Goal: Task Accomplishment & Management: Manage account settings

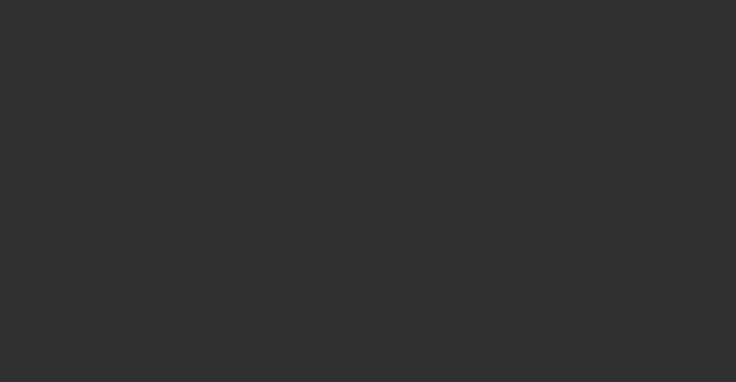
drag, startPoint x: 706, startPoint y: 105, endPoint x: 690, endPoint y: 49, distance: 58.0
click at [690, 49] on div at bounding box center [368, 191] width 736 height 382
drag, startPoint x: 76, startPoint y: 127, endPoint x: 87, endPoint y: 60, distance: 67.6
click at [87, 60] on div at bounding box center [368, 191] width 736 height 382
click at [639, 65] on div at bounding box center [368, 191] width 736 height 382
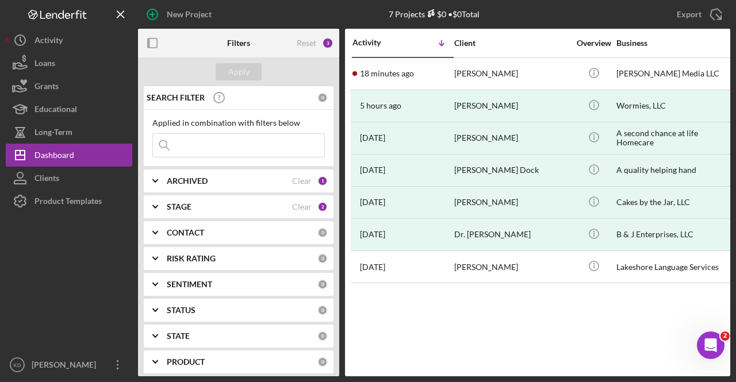
click at [531, 22] on div "7 Projects $0 • $0 Total" at bounding box center [433, 14] width 197 height 29
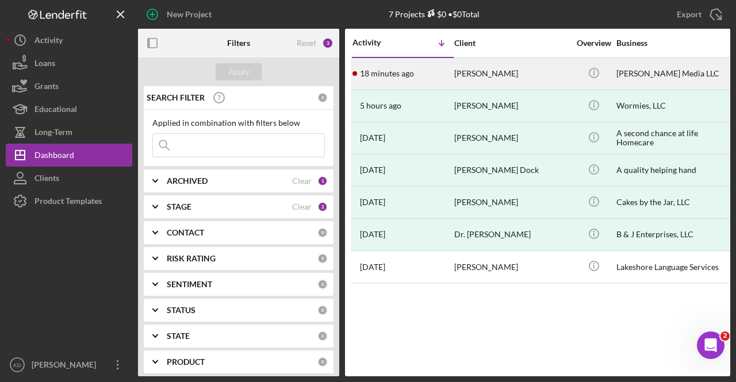
click at [480, 76] on div "Leilani Wells" at bounding box center [511, 74] width 115 height 30
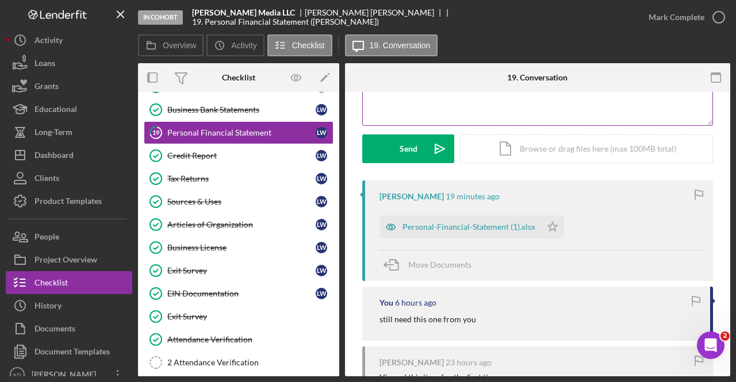
scroll to position [149, 0]
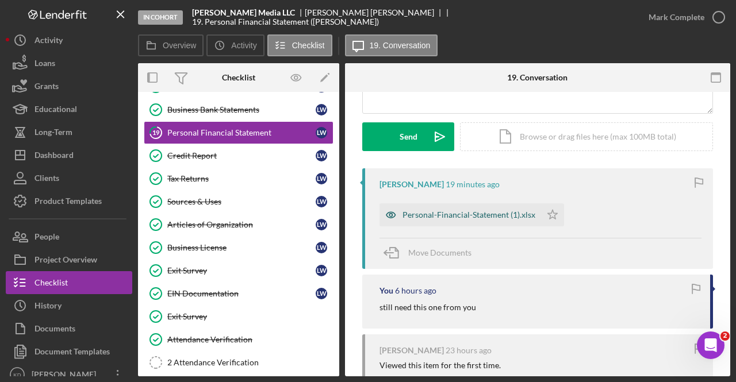
click at [443, 212] on div "Personal-Financial-Statement (1).xlsx" at bounding box center [468, 214] width 133 height 9
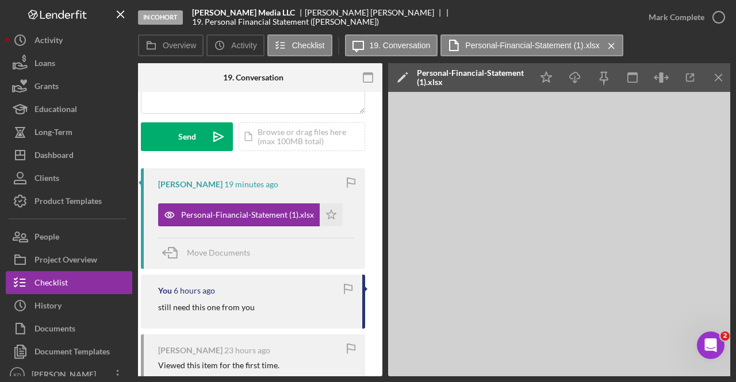
scroll to position [0, 224]
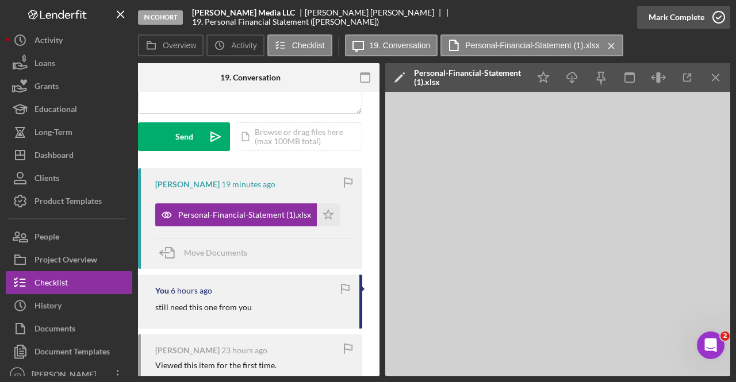
click at [699, 26] on div "Mark Complete" at bounding box center [676, 17] width 56 height 23
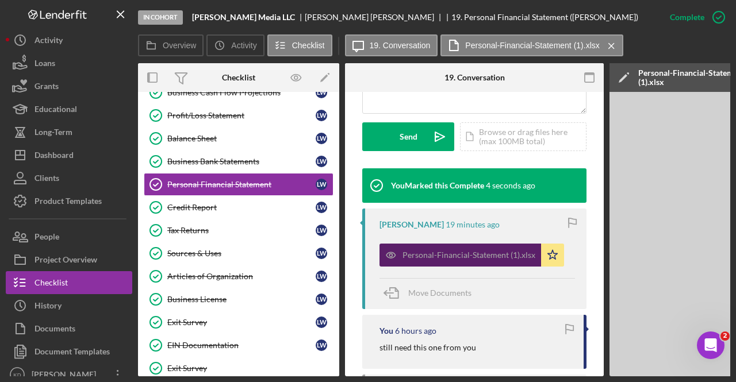
scroll to position [360, 0]
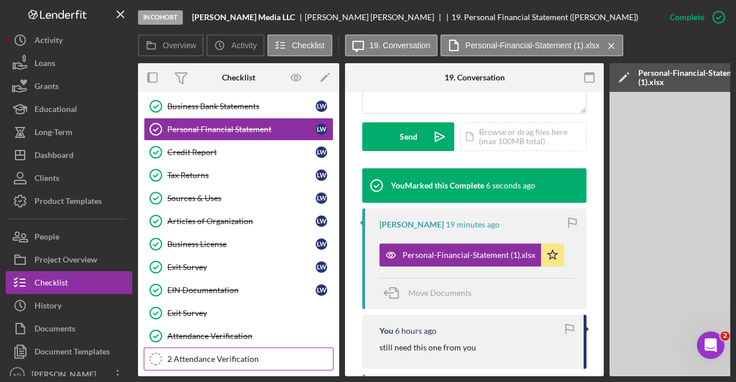
click at [183, 348] on link "2 Attendance Verification 2 Attendance Verification" at bounding box center [239, 359] width 190 height 23
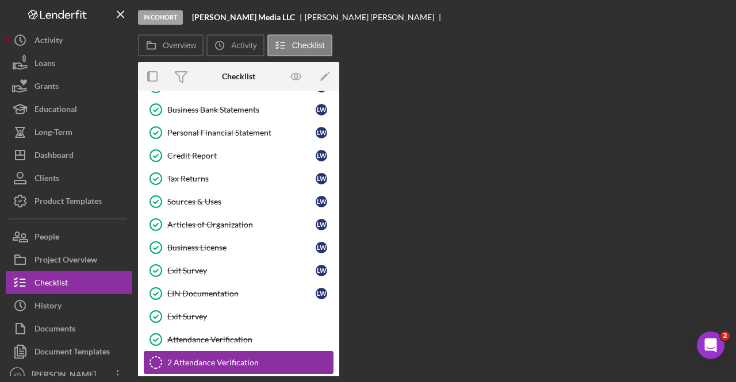
scroll to position [360, 0]
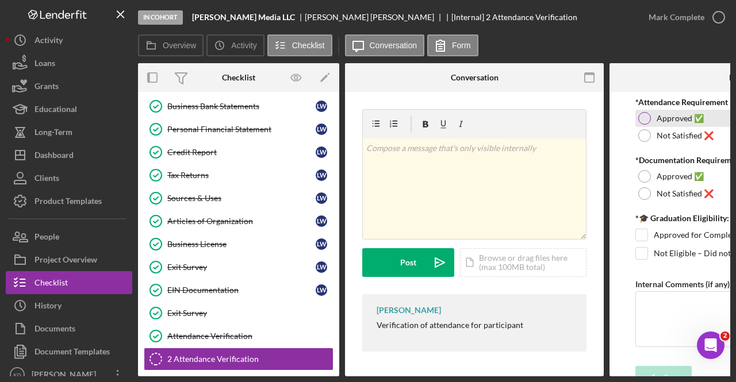
click at [646, 121] on div at bounding box center [644, 118] width 13 height 13
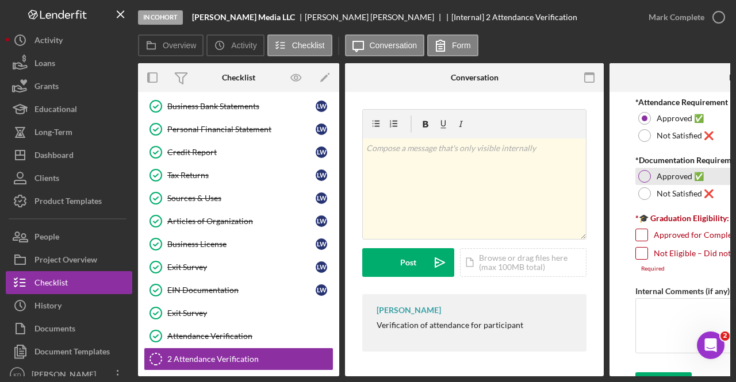
click at [651, 181] on div "Approved ✅" at bounding box center [738, 176] width 207 height 17
click at [638, 234] on input "Approved for Completion Award ($1,000)" at bounding box center [641, 234] width 11 height 11
checkbox input "true"
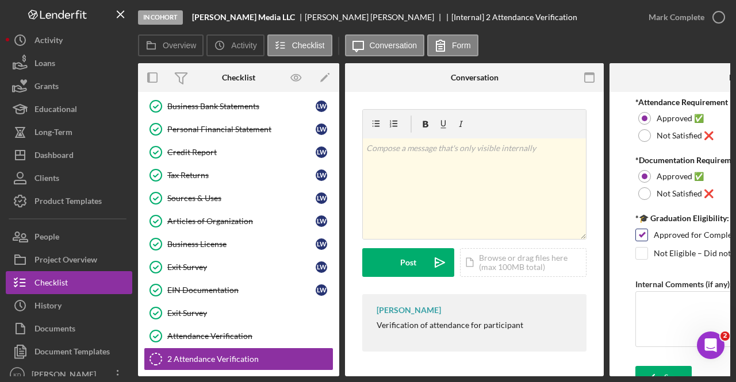
scroll to position [16, 0]
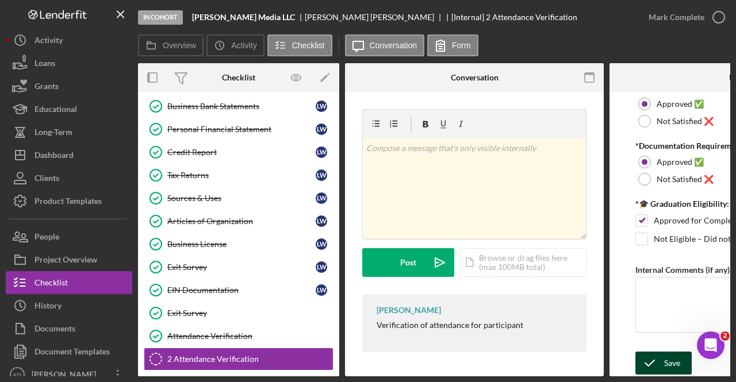
click at [649, 368] on icon "submit" at bounding box center [649, 363] width 29 height 29
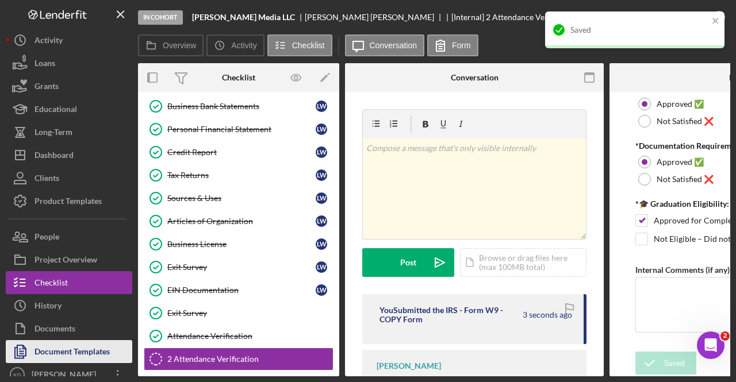
click at [76, 355] on div "Document Templates" at bounding box center [71, 353] width 75 height 26
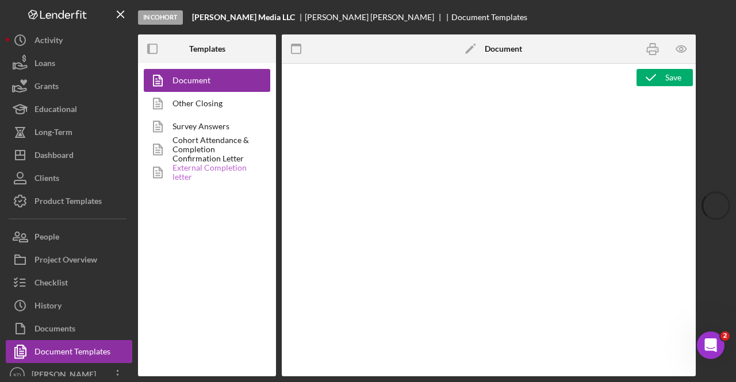
type textarea "<h2 style="text-align: left;"><img style="float: left;" src="https://static.wix…"
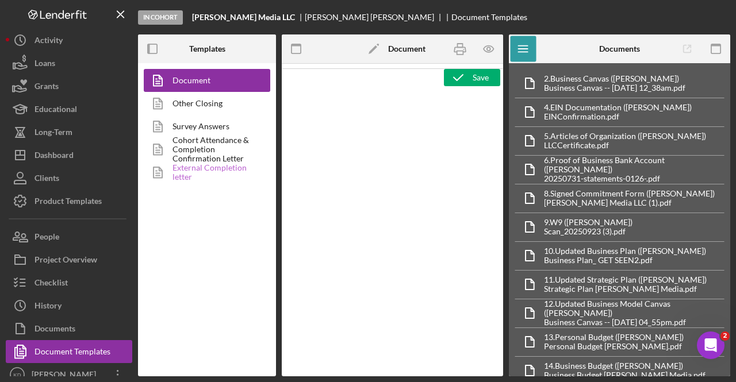
click at [218, 163] on link "External Completion letter" at bounding box center [204, 172] width 121 height 23
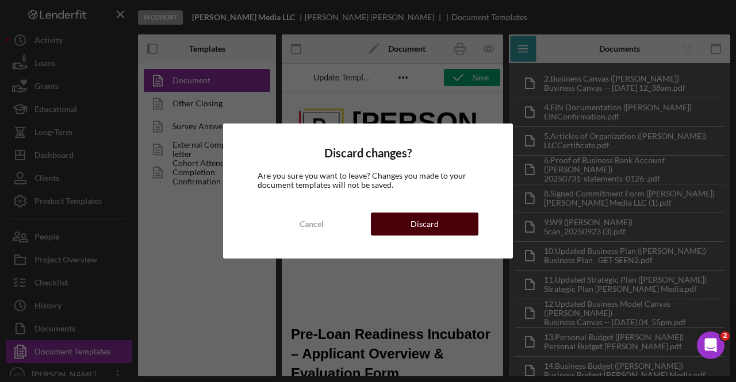
click at [420, 221] on div "Discard" at bounding box center [424, 224] width 28 height 23
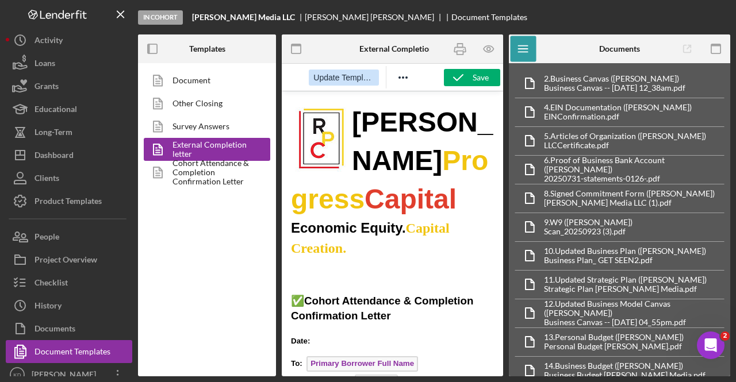
click at [347, 76] on span "Update Template" at bounding box center [343, 77] width 60 height 9
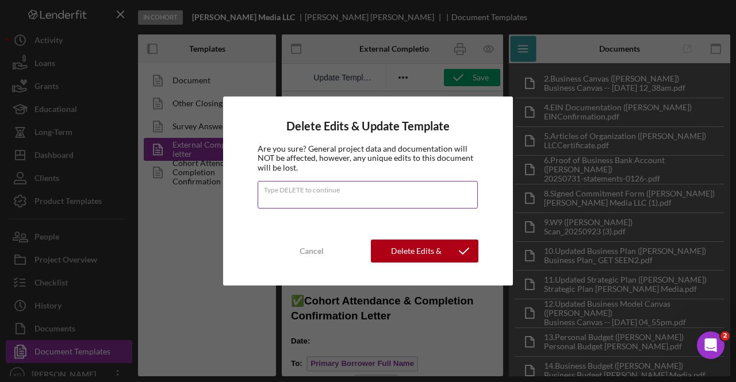
click at [313, 195] on input "Type DELETE to continue" at bounding box center [367, 195] width 220 height 28
type input "DELETE"
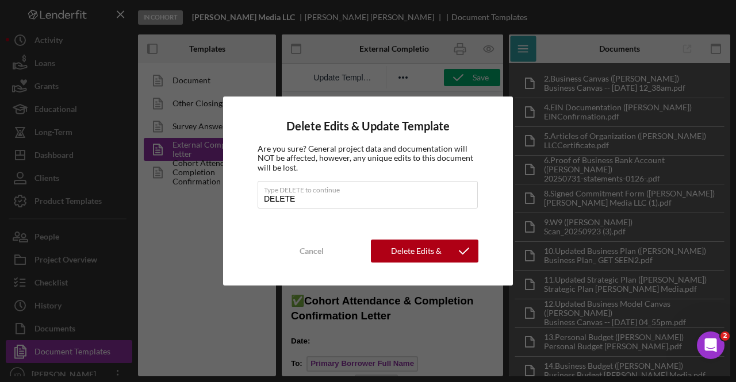
click at [410, 264] on div "Delete Edits & Update Template Are you sure? General project data and documenta…" at bounding box center [368, 191] width 290 height 189
click at [410, 252] on div "Delete Edits & Update Template" at bounding box center [415, 251] width 67 height 23
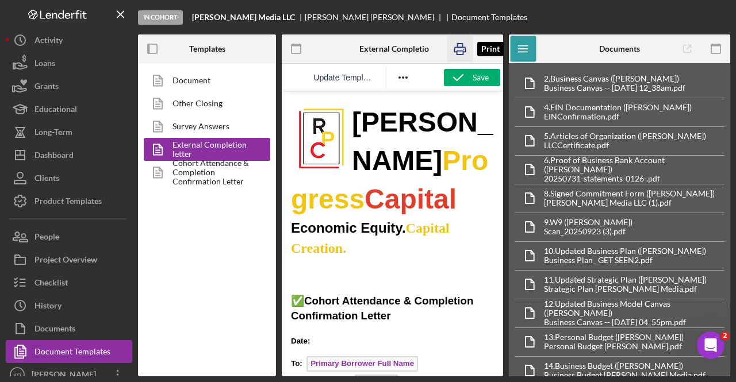
click at [464, 47] on icon "button" at bounding box center [460, 49] width 26 height 26
click at [332, 345] on p "Date:" at bounding box center [392, 340] width 203 height 13
click at [460, 48] on icon "button" at bounding box center [460, 49] width 26 height 26
click at [195, 149] on link "External Completion letter" at bounding box center [204, 149] width 121 height 23
click at [187, 177] on link "Cohort Attendance & Completion Confirmation Letter" at bounding box center [204, 172] width 121 height 23
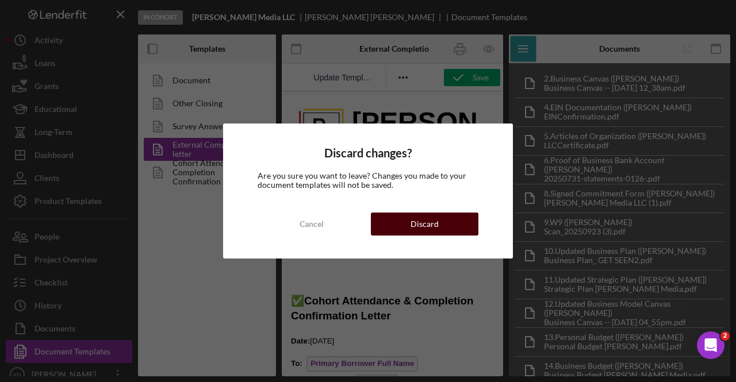
click at [426, 219] on div "Discard" at bounding box center [424, 224] width 28 height 23
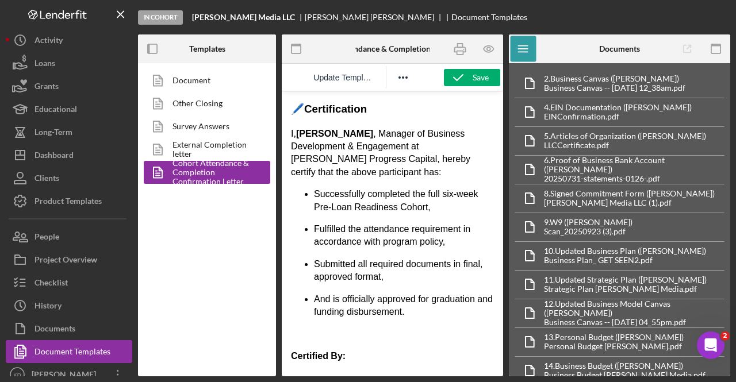
scroll to position [751, 0]
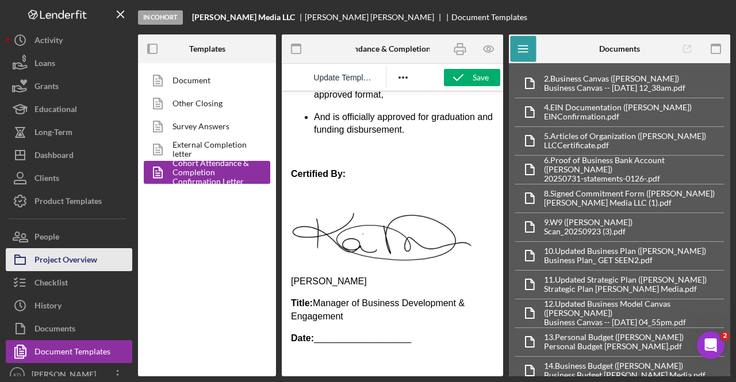
click at [68, 265] on div "Project Overview" at bounding box center [65, 261] width 63 height 26
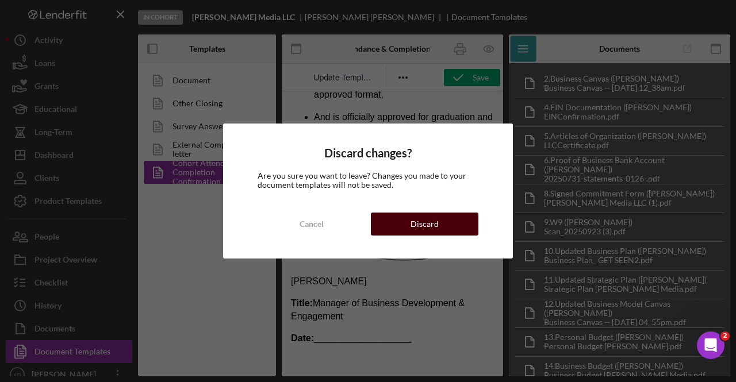
click at [445, 214] on button "Discard" at bounding box center [424, 224] width 107 height 23
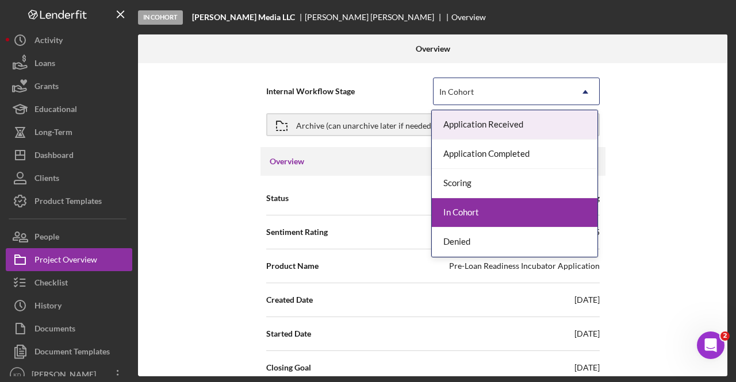
click at [477, 91] on div "In Cohort" at bounding box center [502, 92] width 138 height 26
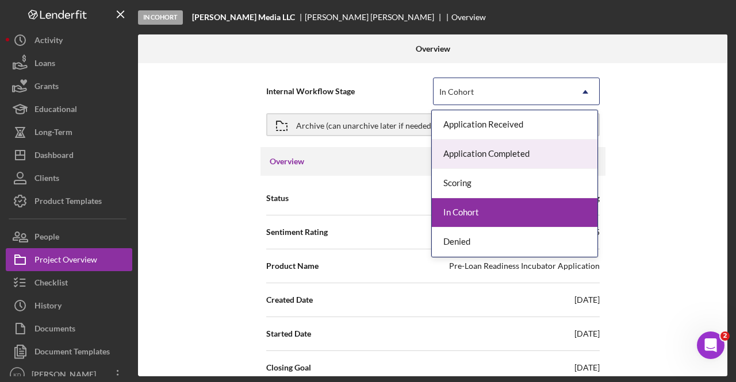
click at [471, 164] on div "Application Completed" at bounding box center [515, 154] width 166 height 29
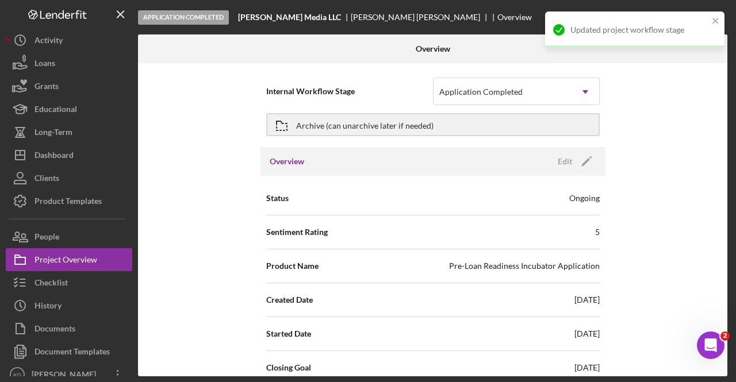
scroll to position [328, 0]
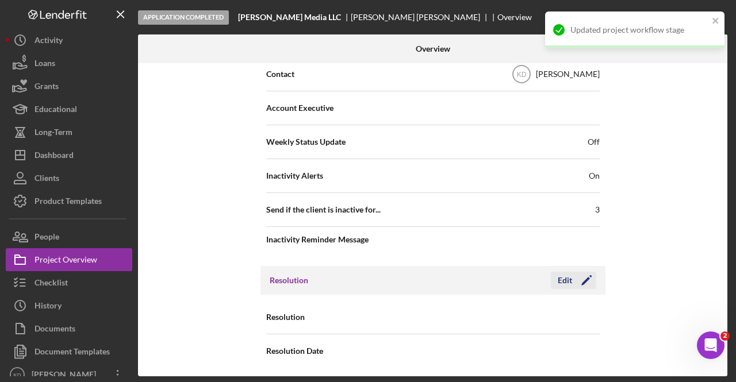
click at [581, 276] on icon "Icon/Edit" at bounding box center [586, 280] width 29 height 29
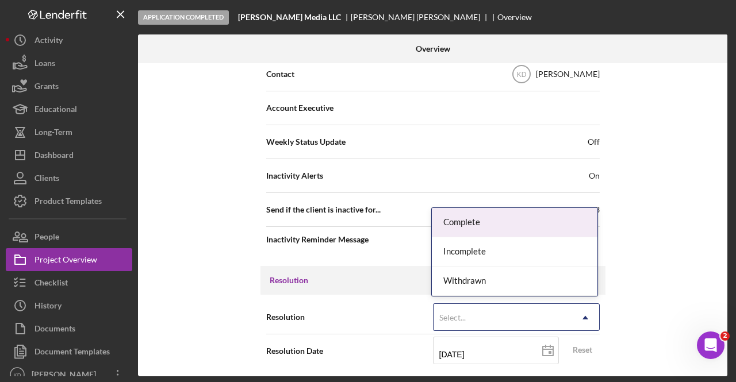
click at [497, 324] on div "Select..." at bounding box center [502, 318] width 138 height 26
click at [505, 216] on div "Complete" at bounding box center [515, 222] width 166 height 29
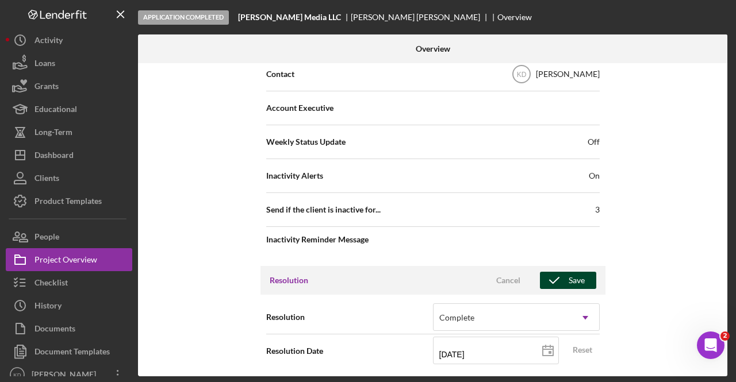
click at [568, 275] on div "Save" at bounding box center [576, 280] width 16 height 17
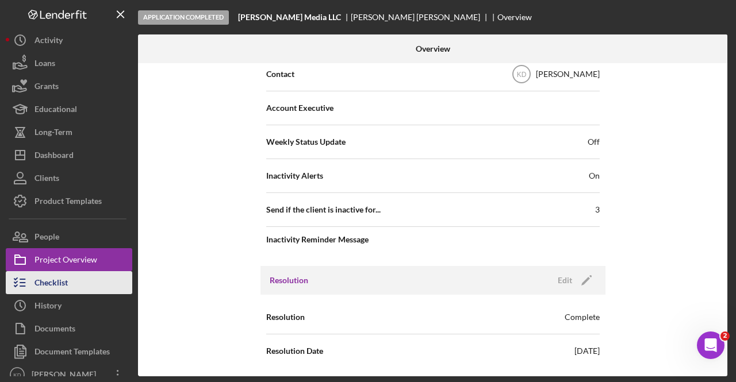
click at [61, 279] on div "Checklist" at bounding box center [50, 284] width 33 height 26
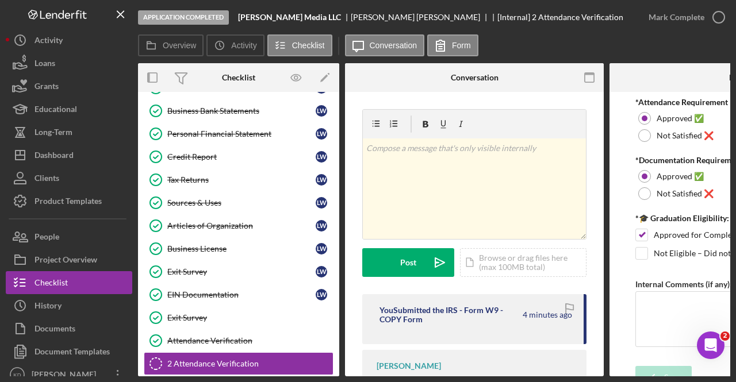
scroll to position [360, 0]
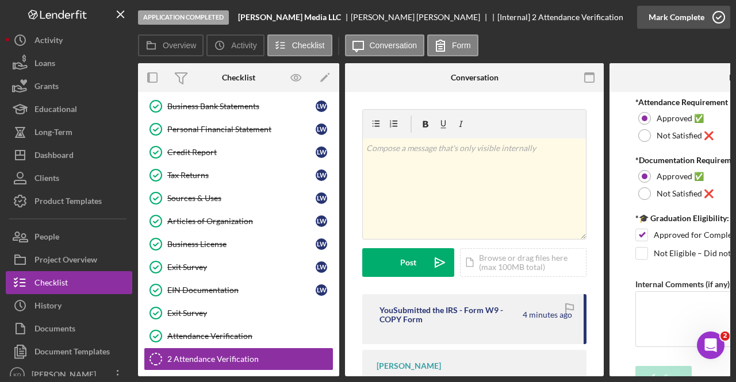
click at [712, 26] on icon "button" at bounding box center [718, 17] width 29 height 29
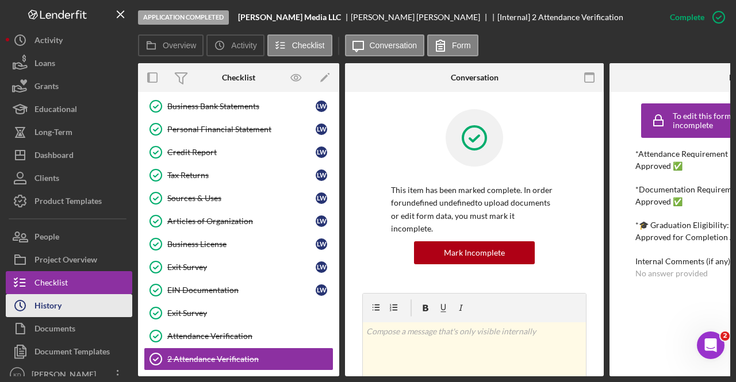
scroll to position [9, 0]
